Goal: Transaction & Acquisition: Purchase product/service

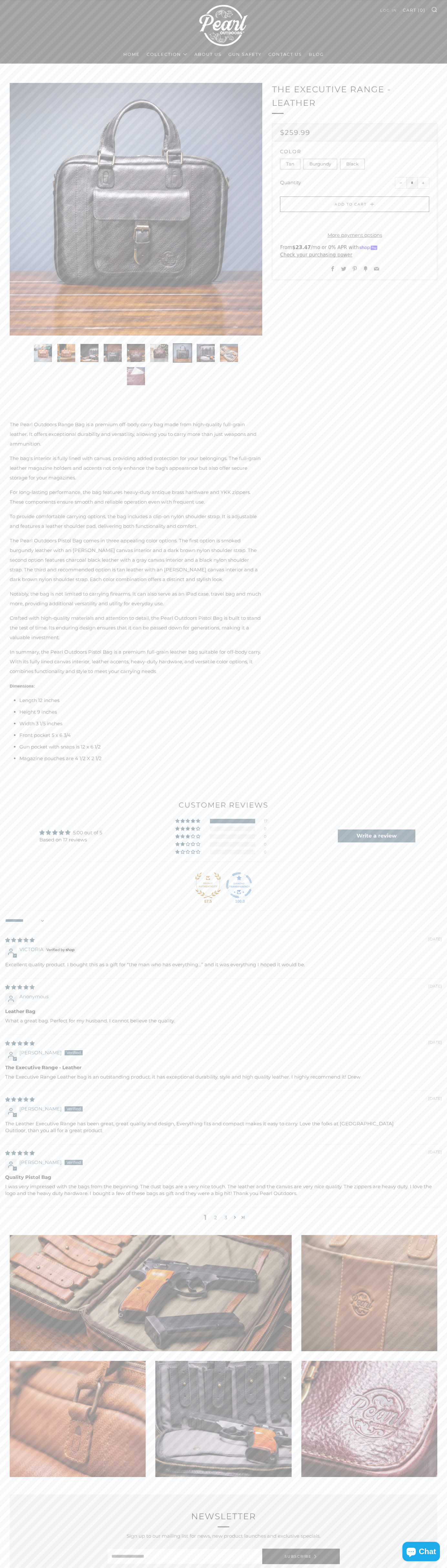
click at [355, 204] on span "submit" at bounding box center [354, 204] width 7 height 8
click at [414, 10] on link "Cart ( 0 )" at bounding box center [414, 10] width 22 height 11
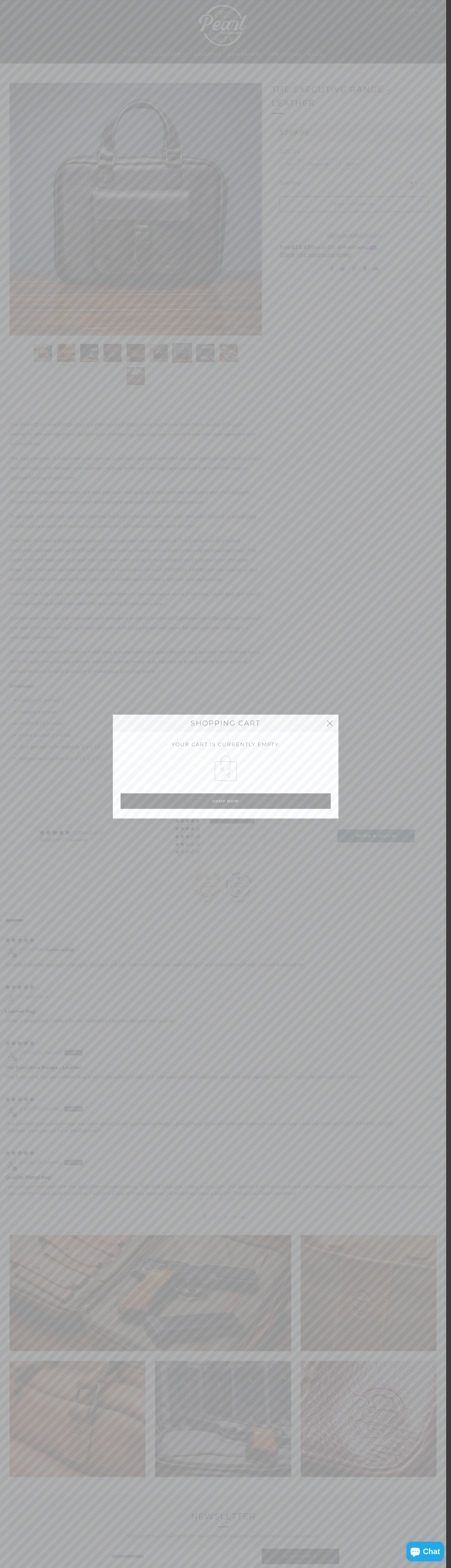
click at [330, 723] on button "close" at bounding box center [330, 723] width 17 height 17
